Goal: Transaction & Acquisition: Purchase product/service

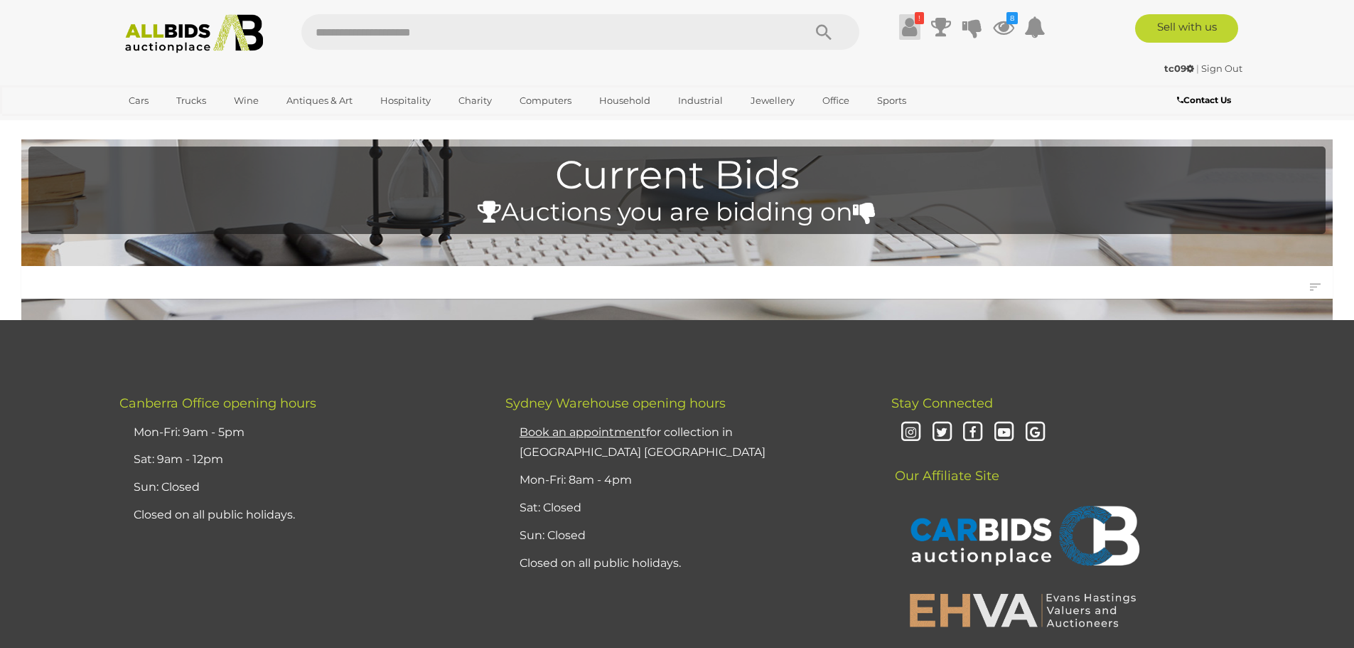
click at [903, 19] on icon at bounding box center [909, 27] width 15 height 26
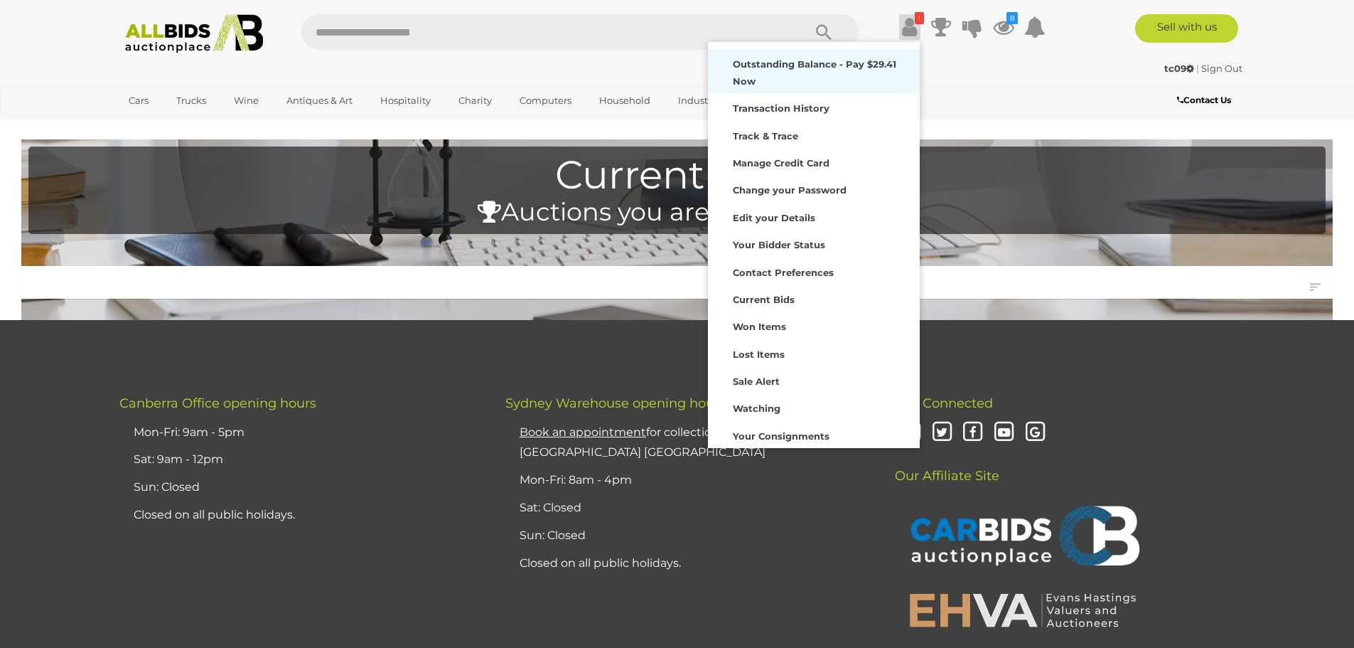
click at [845, 59] on strong "Outstanding Balance - Pay $29.41 Now" at bounding box center [815, 72] width 164 height 28
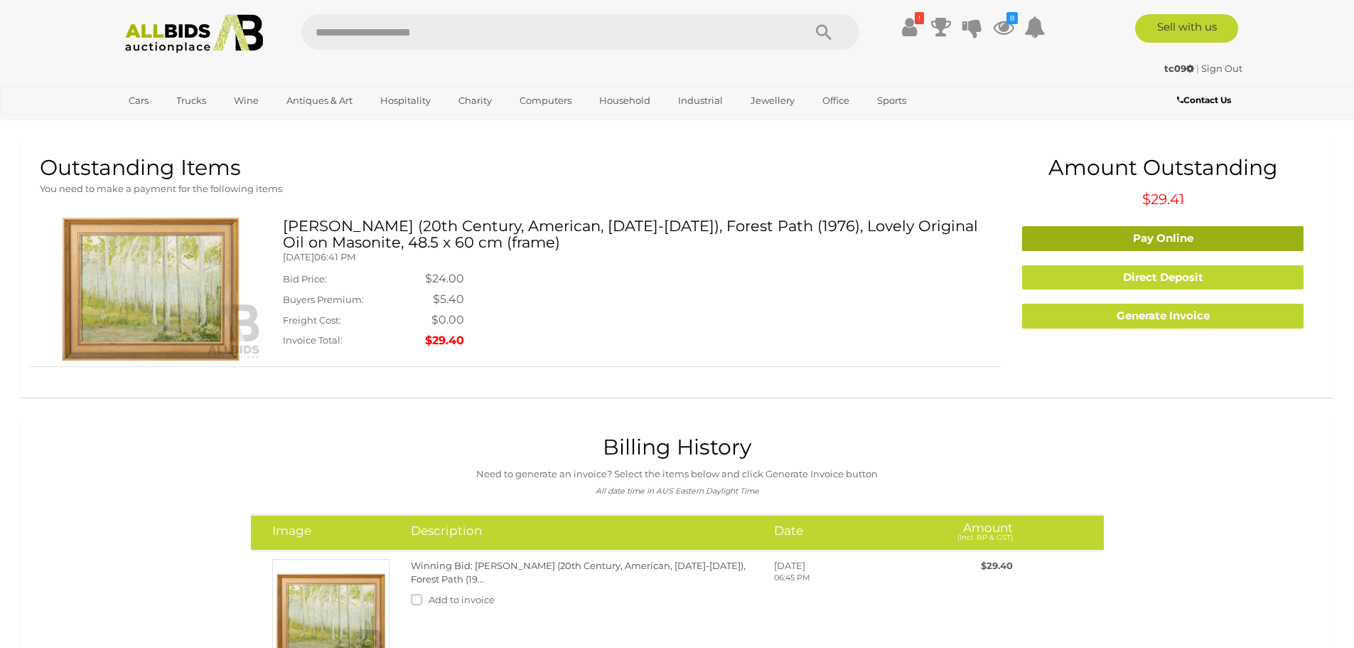
click at [1145, 236] on link "Pay Online" at bounding box center [1163, 238] width 282 height 25
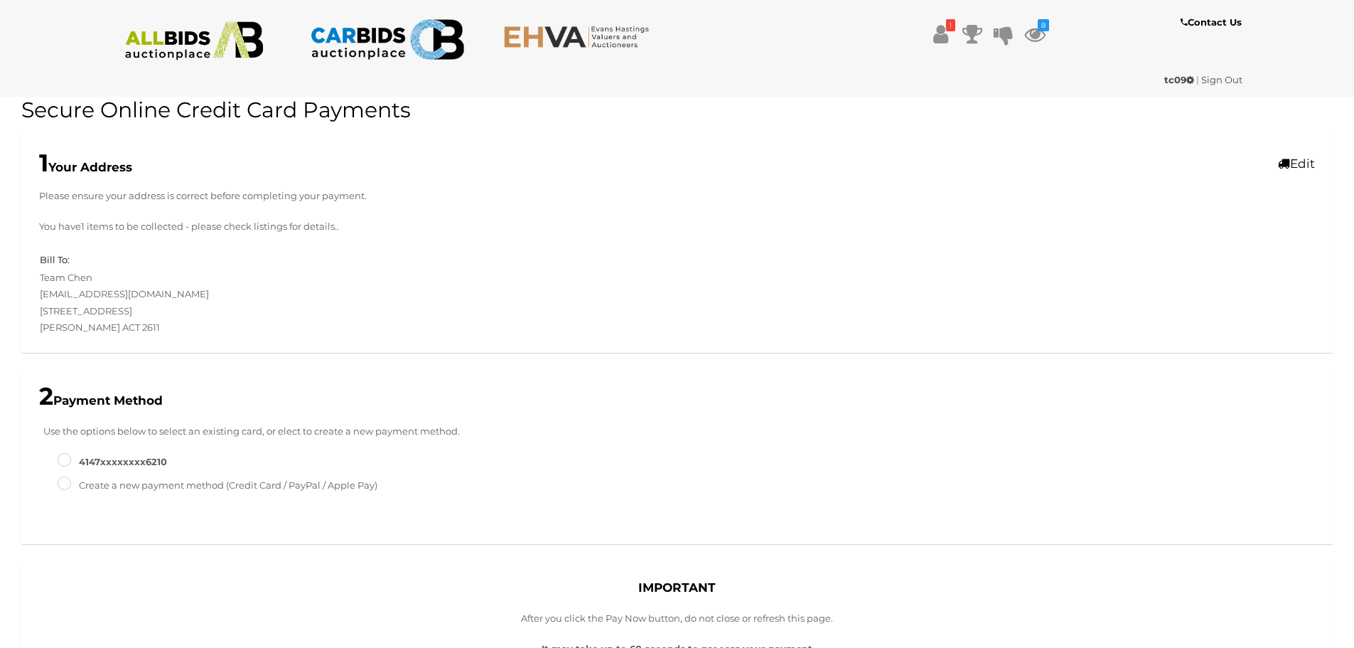
click at [134, 460] on label "4147XXXXXXXX6210" at bounding box center [112, 462] width 109 height 16
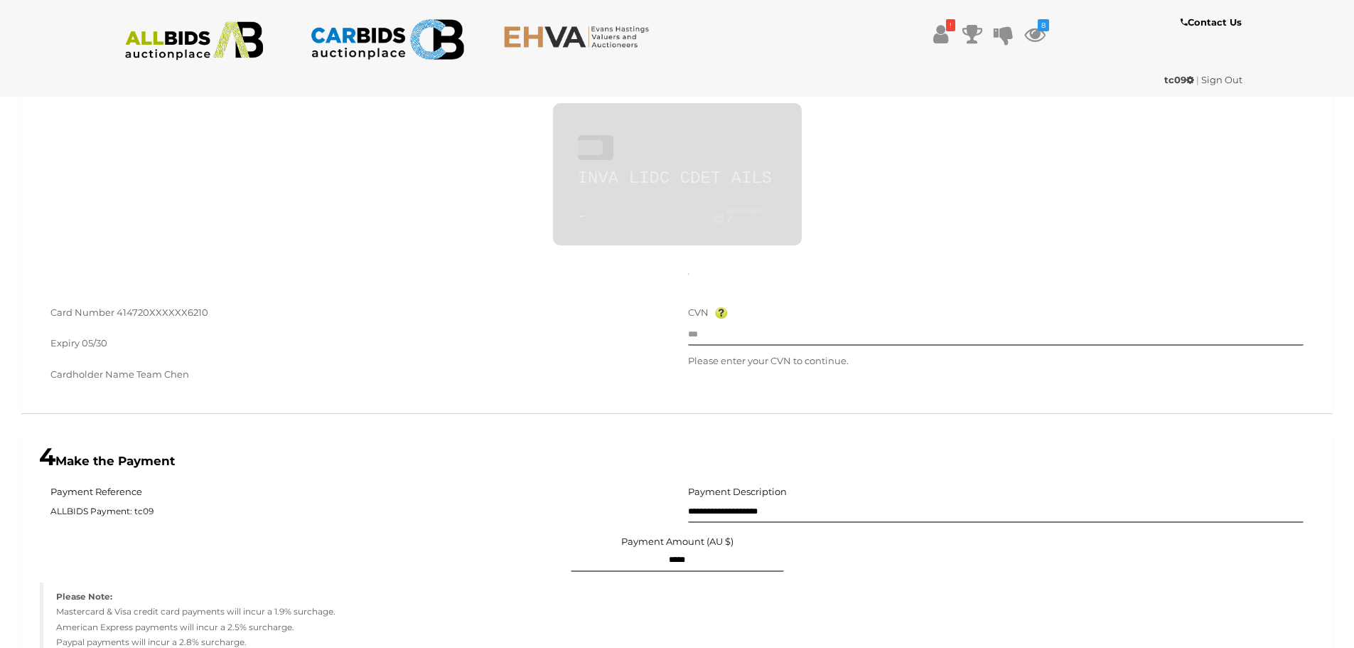
scroll to position [518, 0]
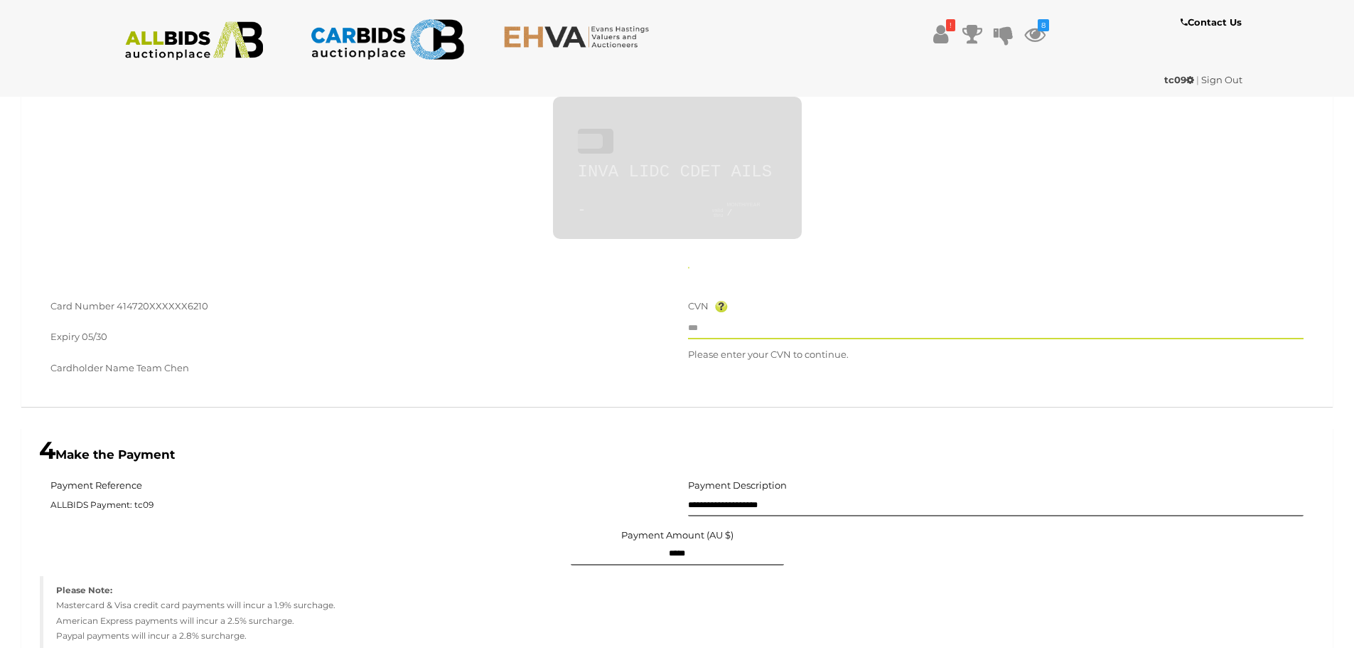
click at [725, 333] on input "text" at bounding box center [996, 328] width 616 height 21
type input "**********"
type input "*********"
type input "***"
click at [650, 370] on div "Cardholder Name Team [PERSON_NAME]" at bounding box center [358, 370] width 616 height 20
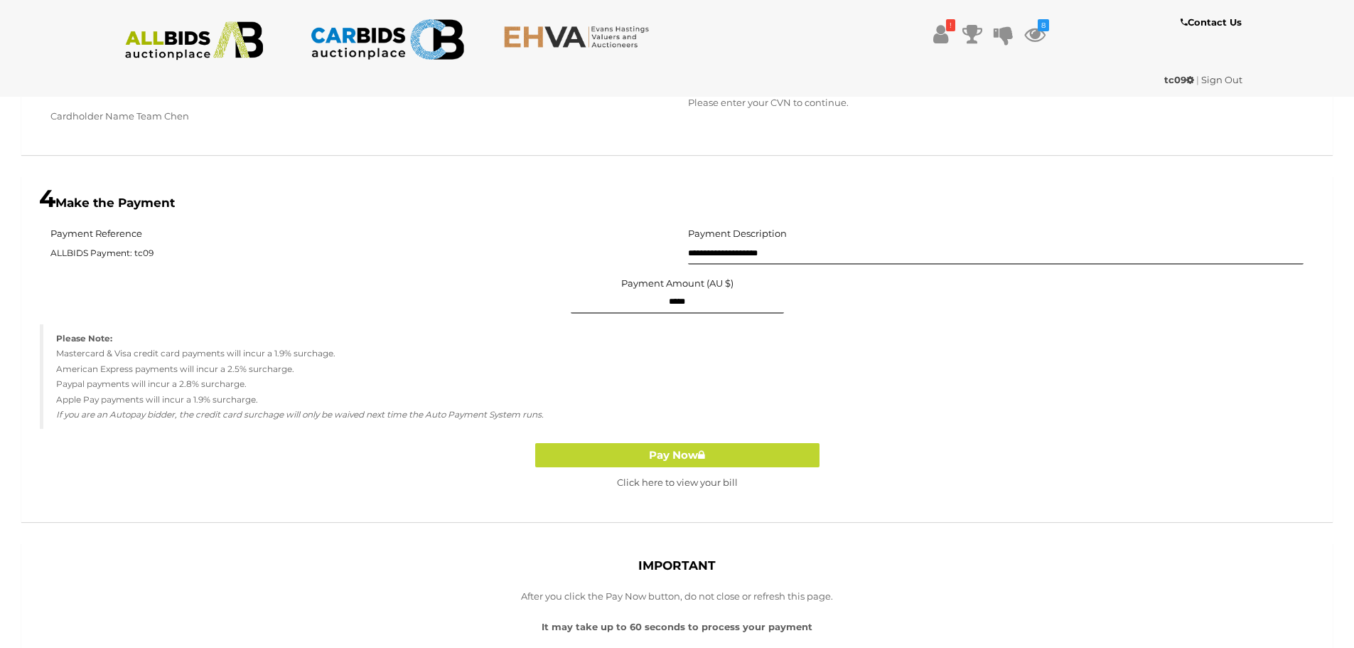
scroll to position [778, 0]
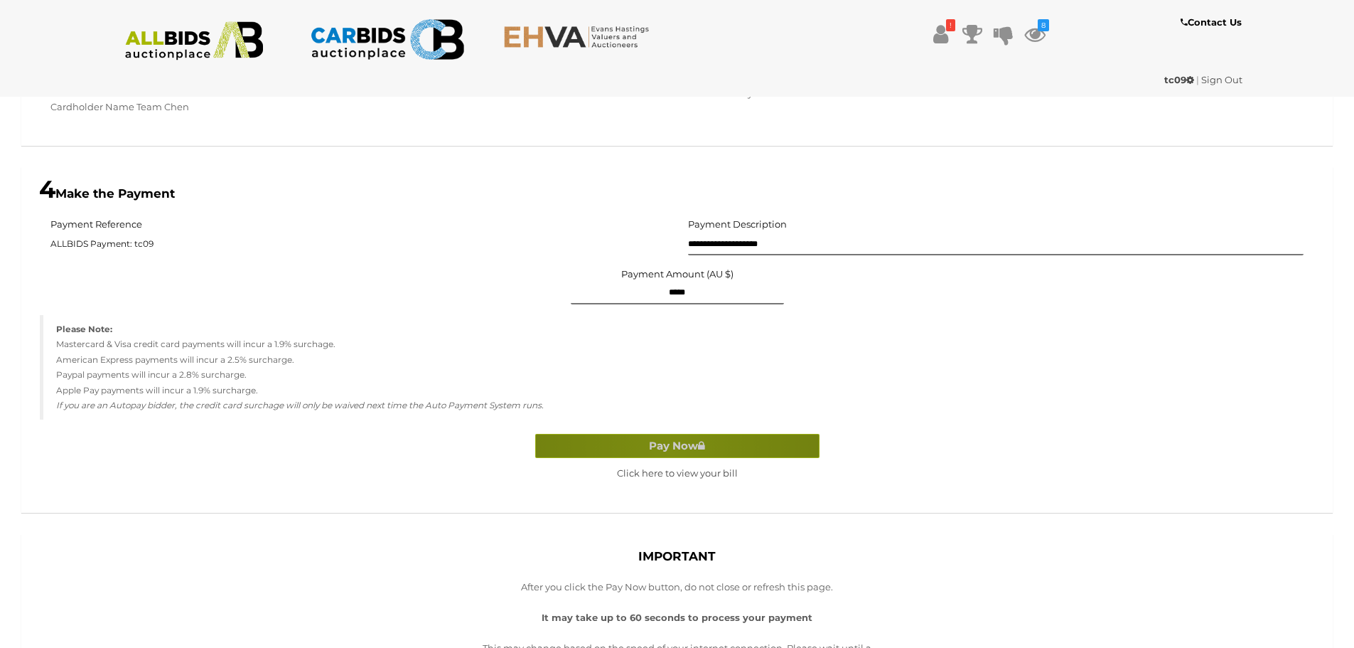
click at [670, 446] on button "Pay Now" at bounding box center [677, 446] width 284 height 25
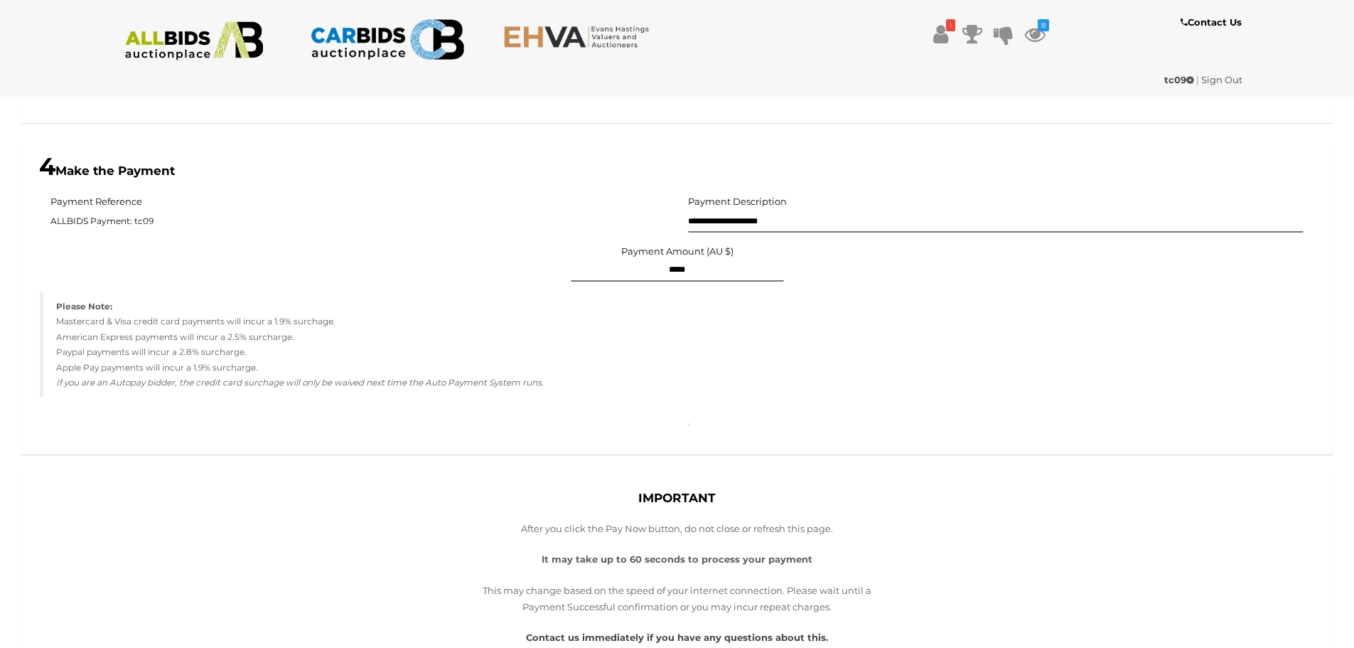
scroll to position [826, 0]
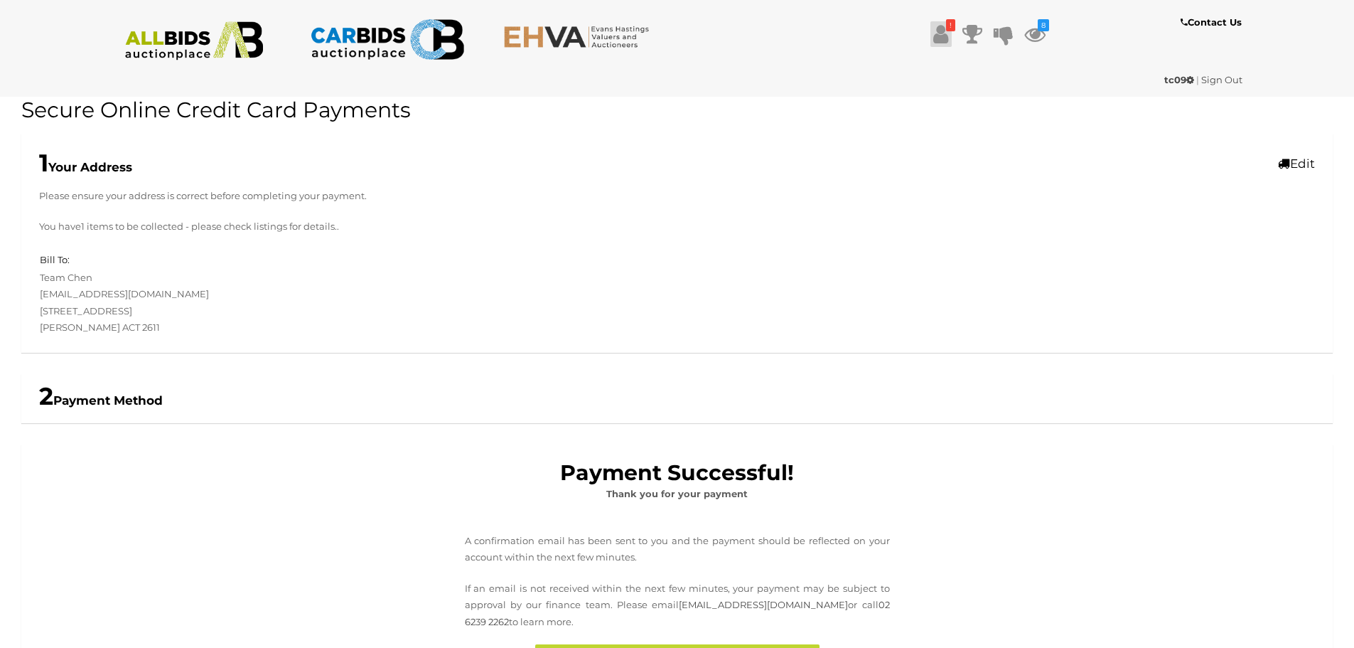
click at [940, 27] on icon at bounding box center [940, 34] width 15 height 26
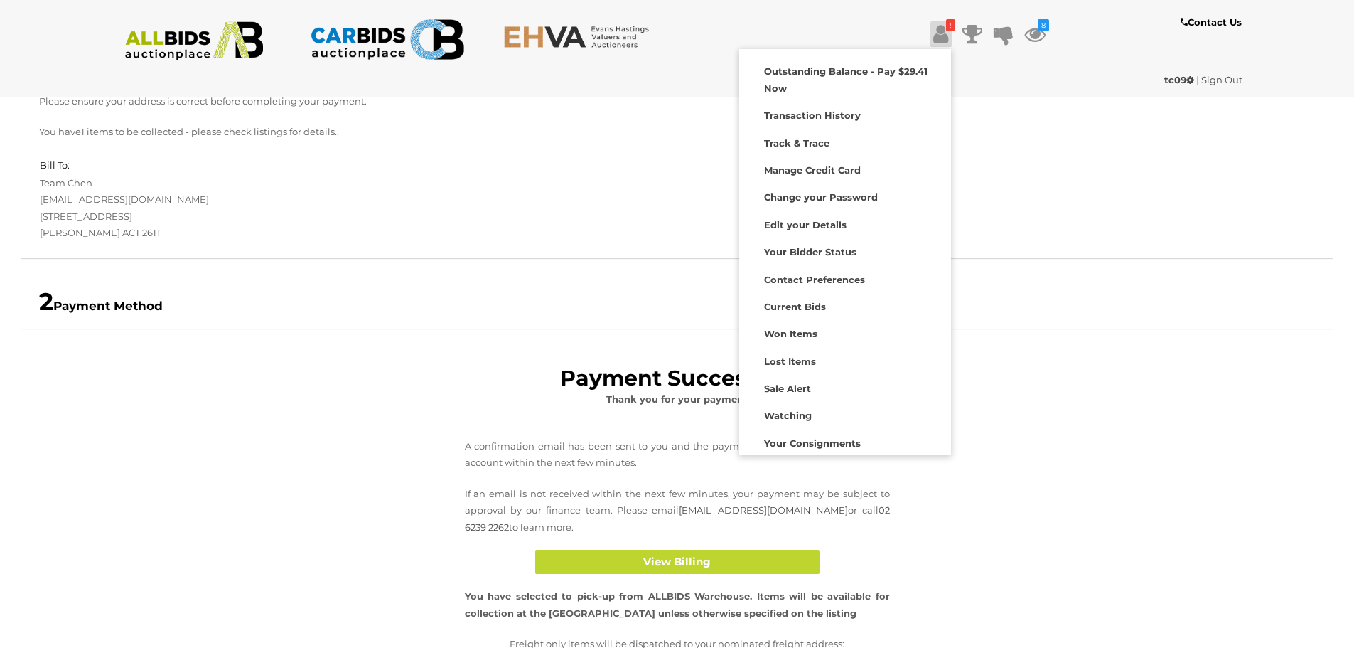
click at [327, 464] on div "Payment Successful! Thank you for your payment A confirmation email has been se…" at bounding box center [677, 561] width 1312 height 422
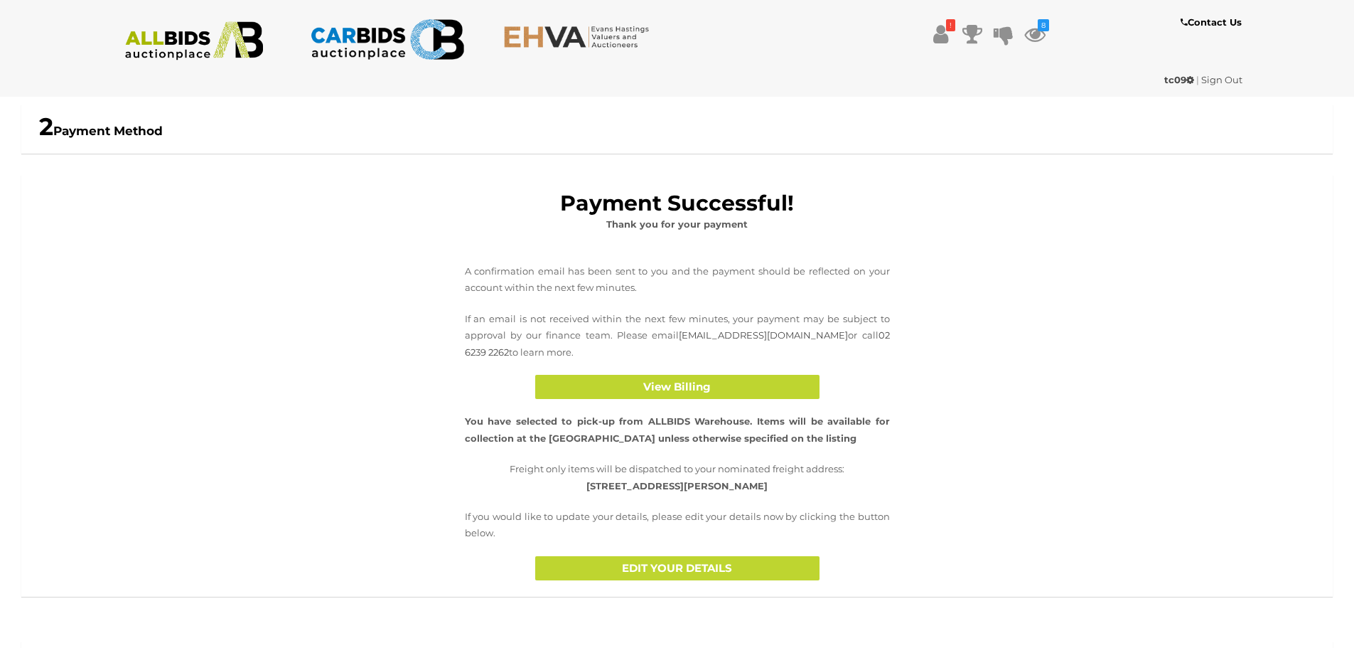
scroll to position [355, 0]
